Goal: Check status: Check status

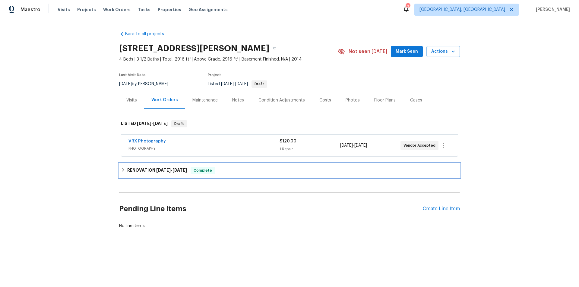
click at [136, 177] on div "RENOVATION 9/19/25 - 9/26/25 Complete" at bounding box center [289, 170] width 341 height 14
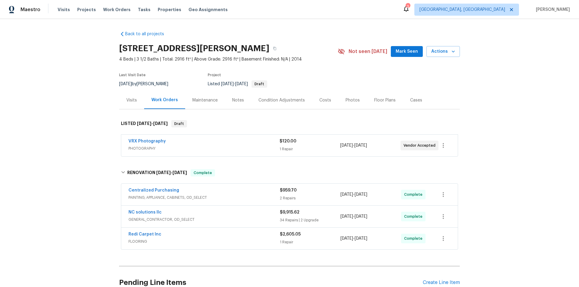
click at [82, 120] on div "Back to all projects 7323 Collins Manor Dr, Spring, TX 77389 4 Beds | 3 1/2 Bat…" at bounding box center [289, 153] width 579 height 268
click at [86, 128] on div "Back to all projects 7323 Collins Manor Dr, Spring, TX 77389 4 Beds | 3 1/2 Bat…" at bounding box center [289, 153] width 579 height 268
click at [54, 94] on div "Back to all projects 7323 Collins Manor Dr, Spring, TX 77389 4 Beds | 3 1/2 Bat…" at bounding box center [289, 153] width 579 height 268
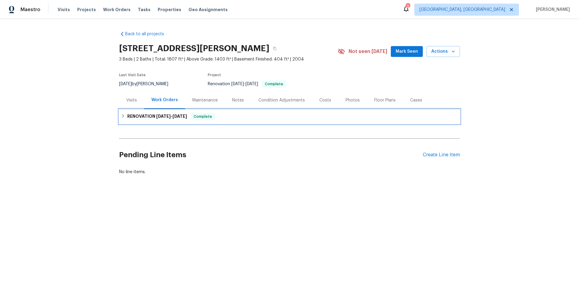
click at [131, 113] on div "RENOVATION 9/16/25 - 10/2/25 Complete" at bounding box center [289, 116] width 341 height 14
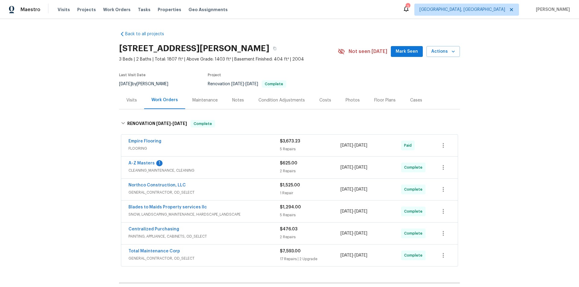
click at [76, 147] on div "Back to all projects 137 Pheasant Ridge Dr, Montrose, MN 55363 3 Beds | 2 Baths…" at bounding box center [289, 153] width 579 height 268
click at [72, 155] on div "Back to all projects 137 Pheasant Ridge Dr, Montrose, MN 55363 3 Beds | 2 Baths…" at bounding box center [289, 153] width 579 height 268
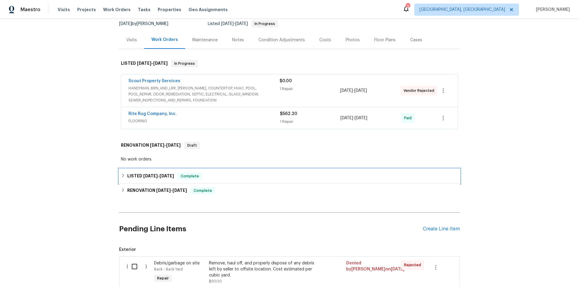
click at [122, 175] on icon at bounding box center [123, 176] width 4 height 4
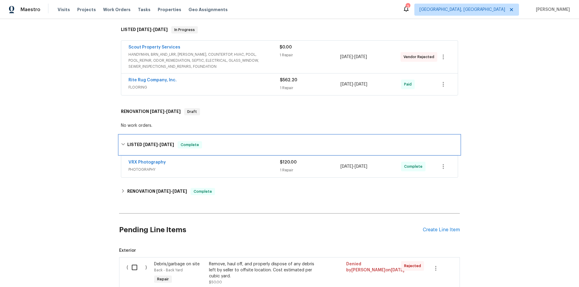
scroll to position [121, 0]
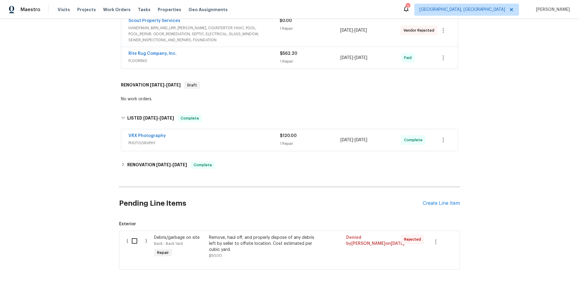
drag, startPoint x: 128, startPoint y: 173, endPoint x: 124, endPoint y: 172, distance: 3.9
click at [128, 172] on div "Back to all projects 8550 Touchton Rd Apt 635, Jacksonville, FL 32216 1 Beds | …" at bounding box center [289, 90] width 341 height 369
drag, startPoint x: 123, startPoint y: 169, endPoint x: 107, endPoint y: 193, distance: 29.6
click at [123, 169] on div "RENOVATION 8/6/25 - 8/7/25 Complete" at bounding box center [289, 165] width 341 height 14
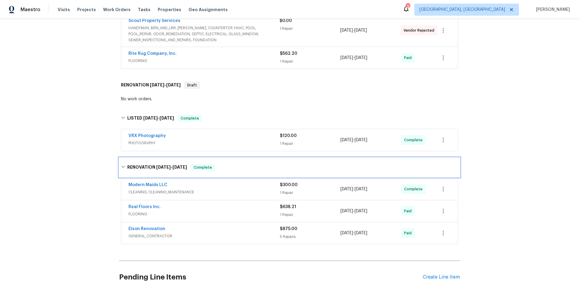
scroll to position [0, 0]
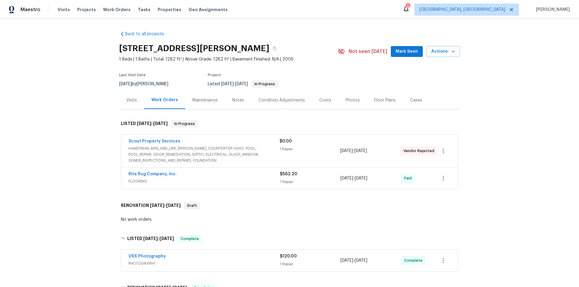
click at [87, 134] on div "Back to all projects 8550 Touchton Rd Apt 635, Jacksonville, FL 32216 1 Beds | …" at bounding box center [289, 153] width 579 height 268
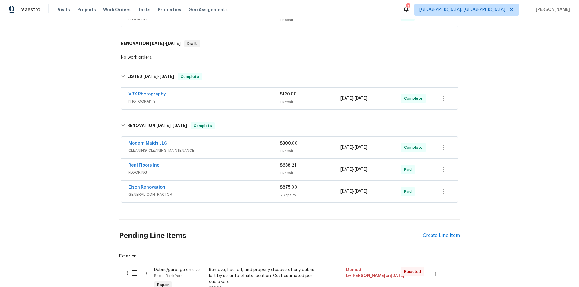
click at [71, 134] on div "Back to all projects 8550 Touchton Rd Apt 635, Jacksonville, FL 32216 1 Beds | …" at bounding box center [289, 153] width 579 height 268
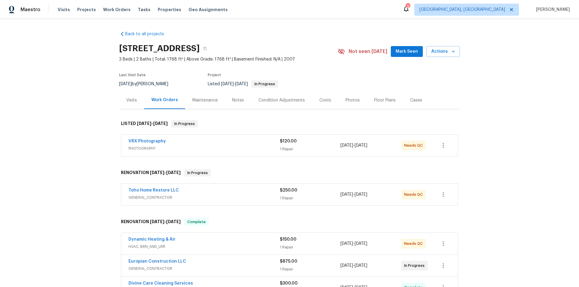
click at [84, 131] on div "Back to all projects 306 Red Kite Dr, Groveland, FL 34736 3 Beds | 2 Baths | To…" at bounding box center [289, 153] width 579 height 268
click at [52, 87] on div "Back to all projects 306 Red Kite Dr, Groveland, FL 34736 3 Beds | 2 Baths | To…" at bounding box center [289, 153] width 579 height 268
click at [62, 148] on div "Back to all projects 306 Red Kite Dr, Groveland, FL 34736 3 Beds | 2 Baths | To…" at bounding box center [289, 153] width 579 height 268
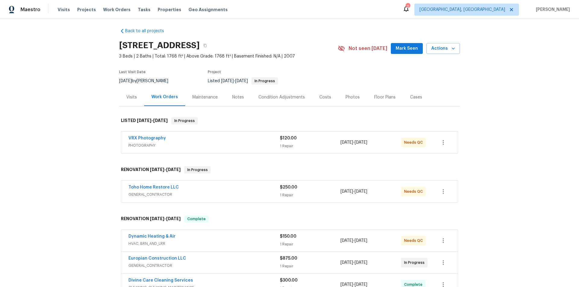
scroll to position [140, 0]
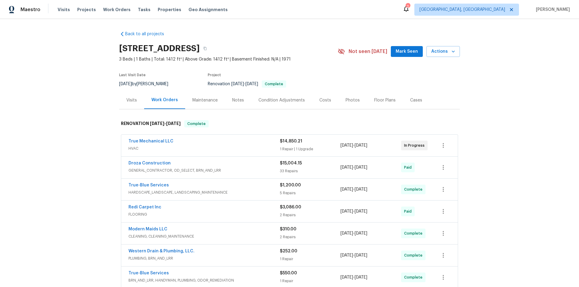
click at [132, 102] on div "Visits" at bounding box center [131, 100] width 11 height 6
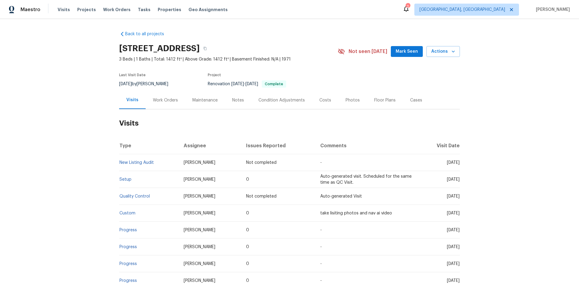
click at [160, 101] on div "Work Orders" at bounding box center [165, 100] width 25 height 6
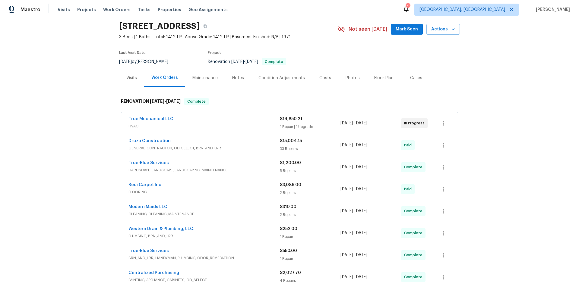
scroll to position [60, 0]
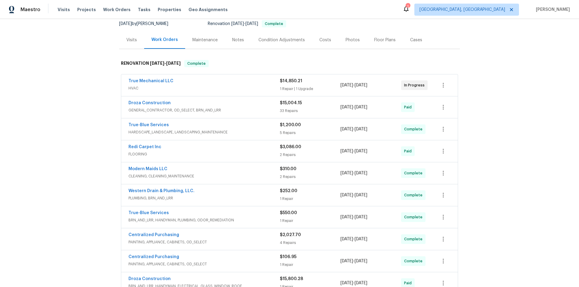
click at [94, 149] on div "Back to all projects 1917 W Saxony Rd, Tucson, AZ 85713 3 Beds | 1 Baths | Tota…" at bounding box center [289, 153] width 579 height 268
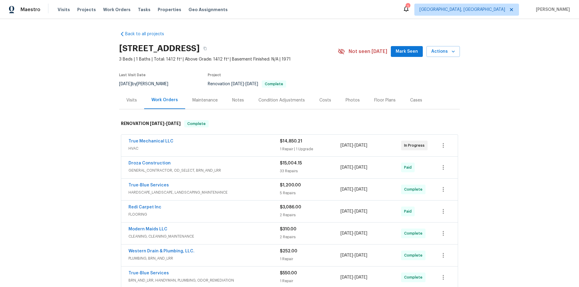
click at [86, 91] on div "Back to all projects 1917 W Saxony Rd, Tucson, AZ 85713 3 Beds | 1 Baths | Tota…" at bounding box center [289, 153] width 579 height 268
click at [104, 156] on div "Back to all projects 1917 W Saxony Rd, Tucson, AZ 85713 3 Beds | 1 Baths | Tota…" at bounding box center [289, 153] width 579 height 268
click at [105, 116] on div "Back to all projects 1917 W Saxony Rd, Tucson, AZ 85713 3 Beds | 1 Baths | Tota…" at bounding box center [289, 153] width 579 height 268
click at [77, 145] on div "Back to all projects 1917 W Saxony Rd, Tucson, AZ 85713 3 Beds | 1 Baths | Tota…" at bounding box center [289, 153] width 579 height 268
click at [65, 136] on div "Back to all projects 1917 W Saxony Rd, Tucson, AZ 85713 3 Beds | 1 Baths | Tota…" at bounding box center [289, 153] width 579 height 268
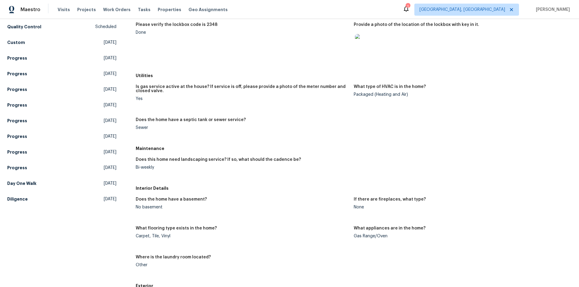
scroll to position [90, 0]
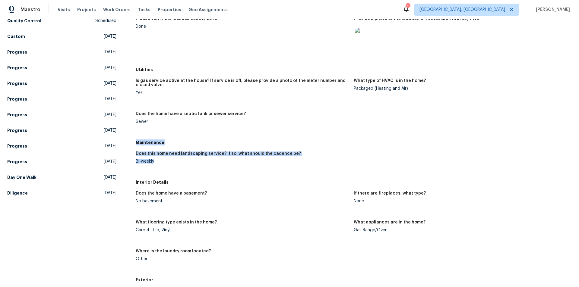
drag, startPoint x: 134, startPoint y: 142, endPoint x: 159, endPoint y: 162, distance: 31.9
click at [159, 162] on div "Maintenance Does this home need landscaping service? If so, what should the cad…" at bounding box center [354, 157] width 436 height 40
click at [139, 144] on h5 "Maintenance" at bounding box center [354, 143] width 436 height 6
drag, startPoint x: 136, startPoint y: 142, endPoint x: 155, endPoint y: 163, distance: 28.2
click at [155, 163] on div "Maintenance Does this home need landscaping service? If so, what should the cad…" at bounding box center [354, 157] width 436 height 40
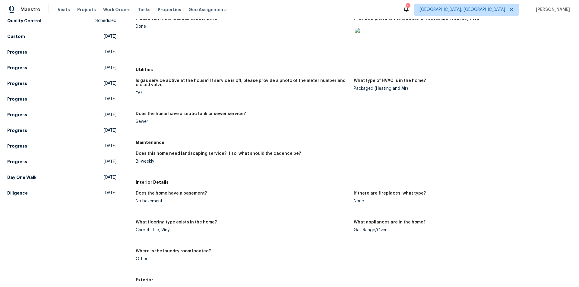
click at [93, 172] on div "Other Visits New Listing Audit Scheduled Quality Control Scheduled Custom [DATE…" at bounding box center [61, 94] width 109 height 210
drag, startPoint x: 135, startPoint y: 142, endPoint x: 156, endPoint y: 154, distance: 23.9
click at [155, 161] on div "Maintenance Does this home need landscaping service? If so, what should the cad…" at bounding box center [354, 157] width 436 height 40
click at [155, 162] on div "Bi-weekly" at bounding box center [242, 161] width 213 height 4
drag, startPoint x: 135, startPoint y: 141, endPoint x: 159, endPoint y: 163, distance: 33.1
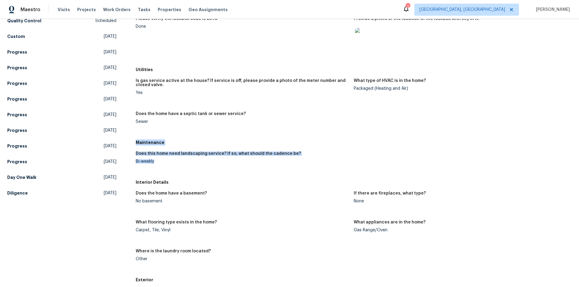
click at [159, 163] on div "Maintenance Does this home need landscaping service? If so, what should the cad…" at bounding box center [354, 157] width 436 height 40
